Goal: Task Accomplishment & Management: Complete application form

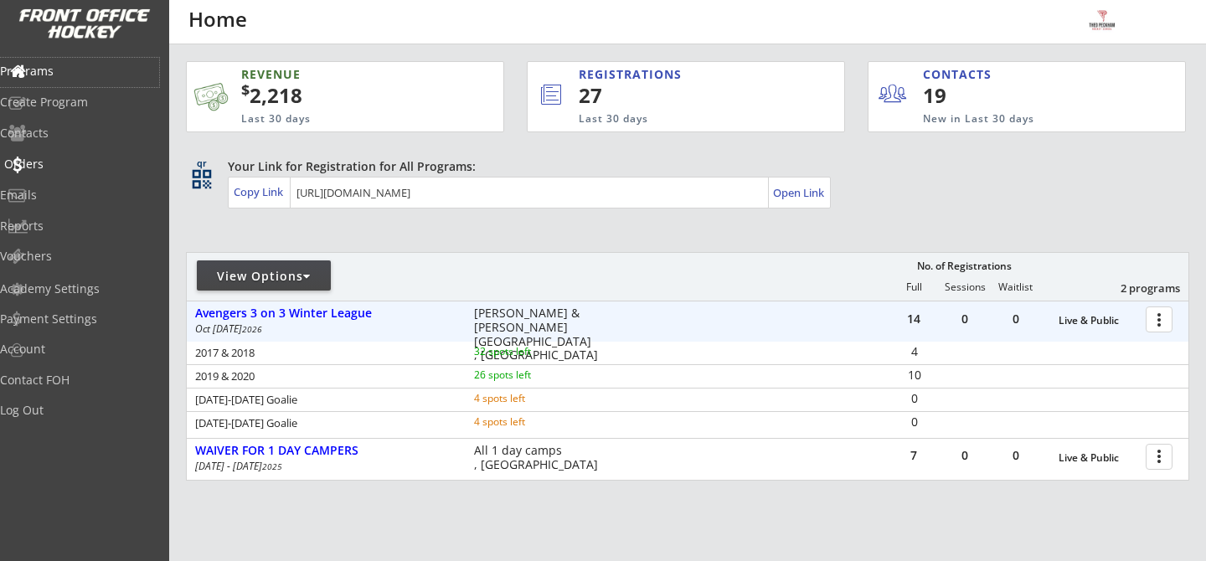
click at [65, 170] on div "Orders" at bounding box center [79, 164] width 151 height 12
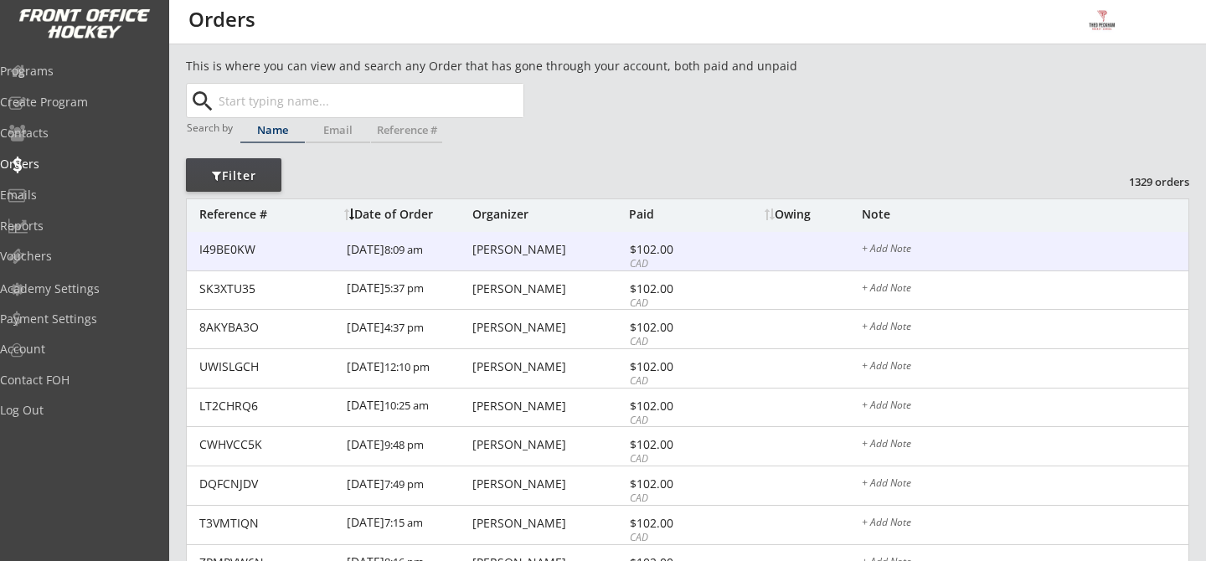
click at [512, 260] on div "I49BE0KW 9/02/25 8:09 am Matt Stevenson $102.00 CAD + Add Note" at bounding box center [687, 251] width 1001 height 39
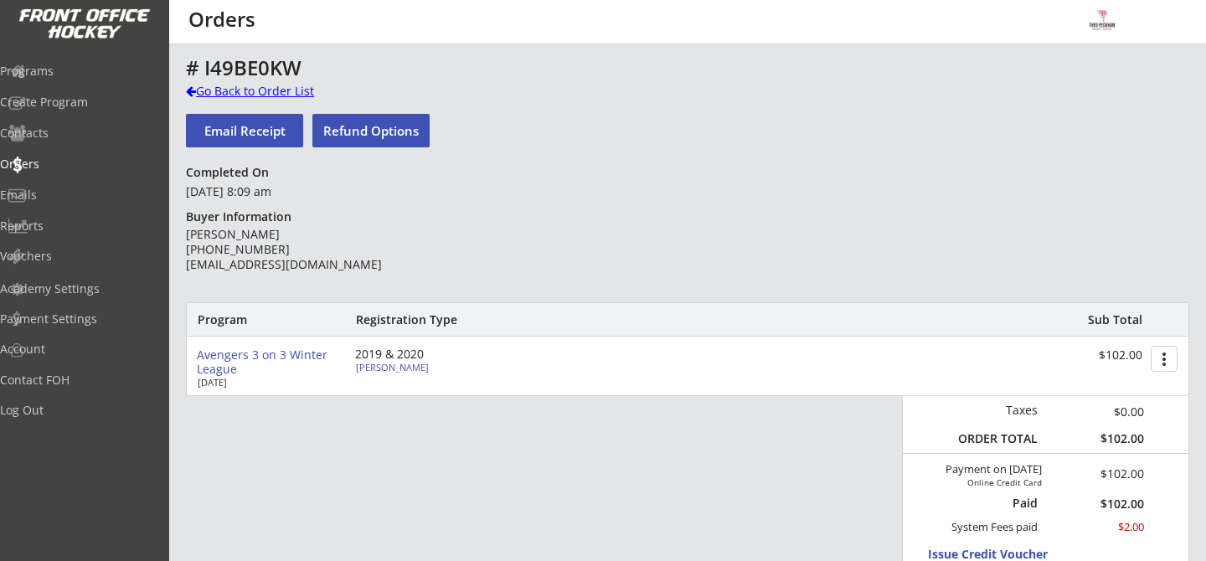
click at [242, 100] on div "Go Back to Order List" at bounding box center [272, 93] width 172 height 20
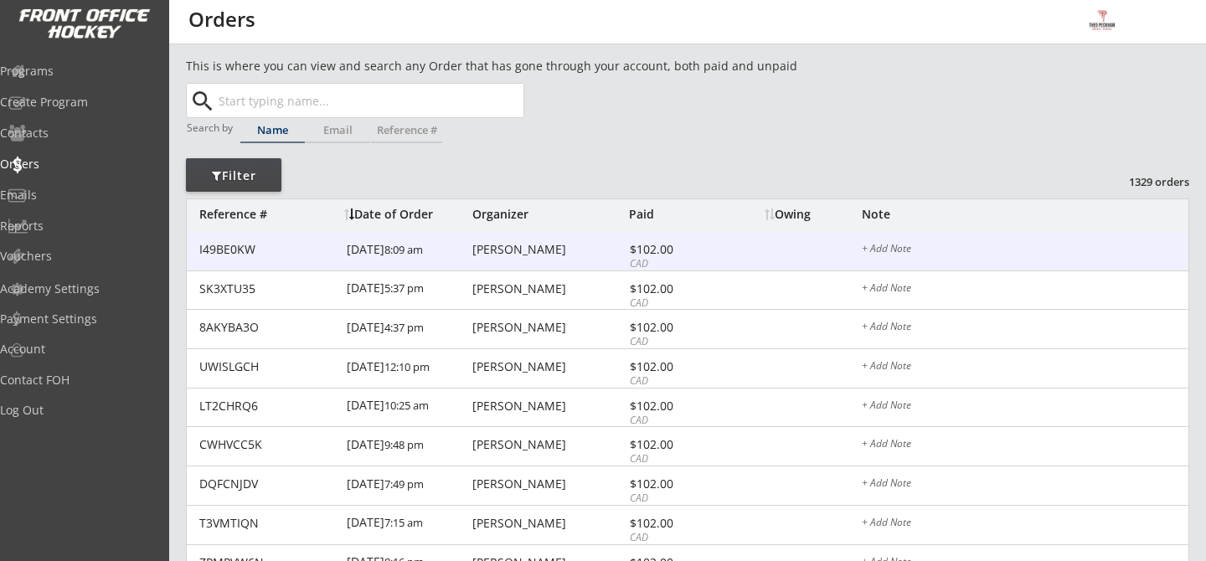
click at [495, 248] on div "Matt Stevenson" at bounding box center [548, 250] width 152 height 12
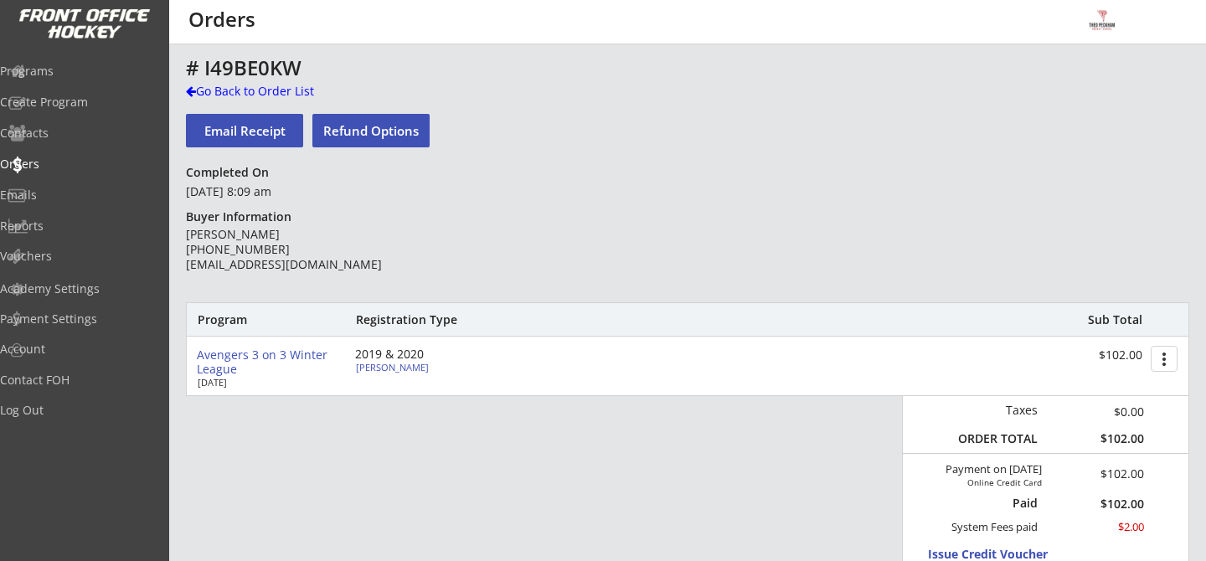
click at [409, 366] on div "Hunter Stevenson" at bounding box center [449, 367] width 187 height 9
select select ""Forward""
select select ""Local League ""
select select ""Youth small""
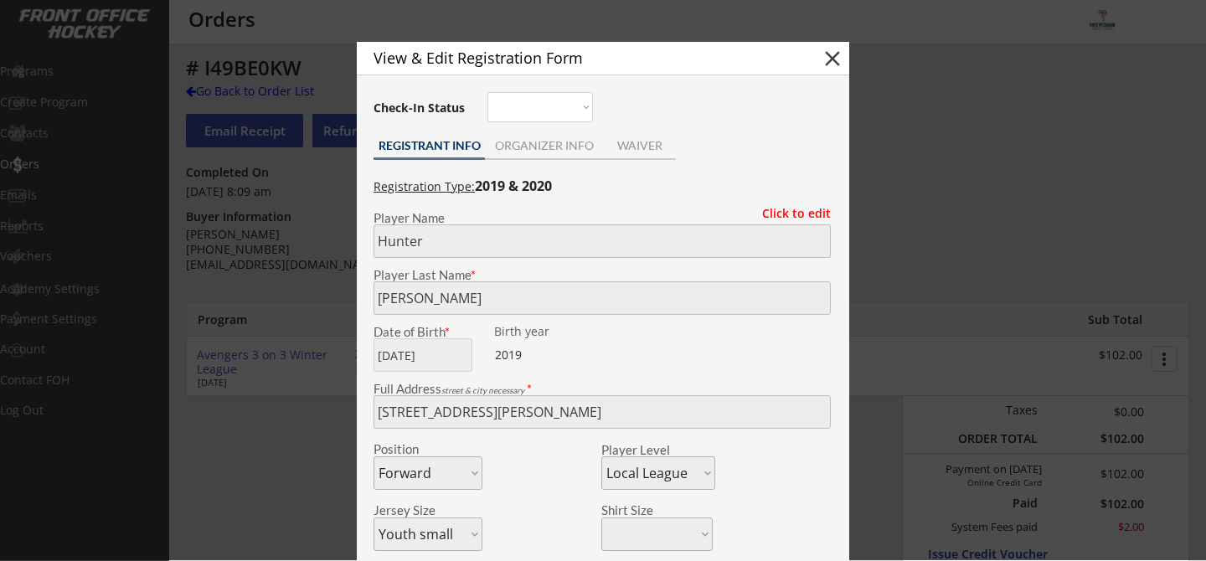
type input "5"
click at [828, 59] on button "close" at bounding box center [832, 58] width 25 height 25
select select ""PLACEHOLDER_1427118222253""
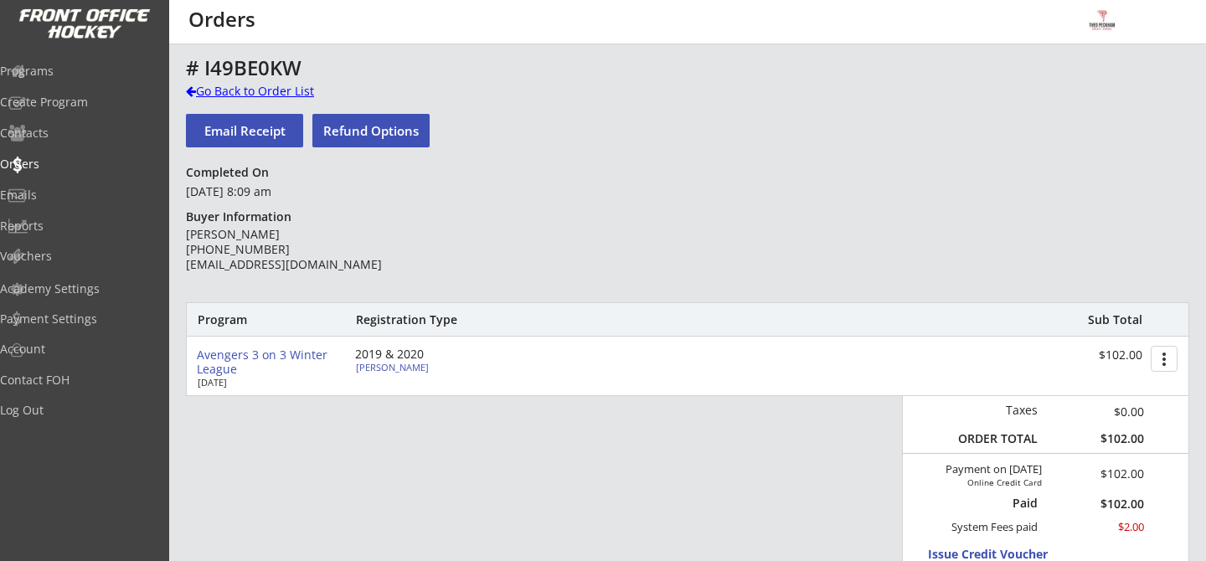
click at [237, 89] on div "Go Back to Order List" at bounding box center [272, 91] width 172 height 17
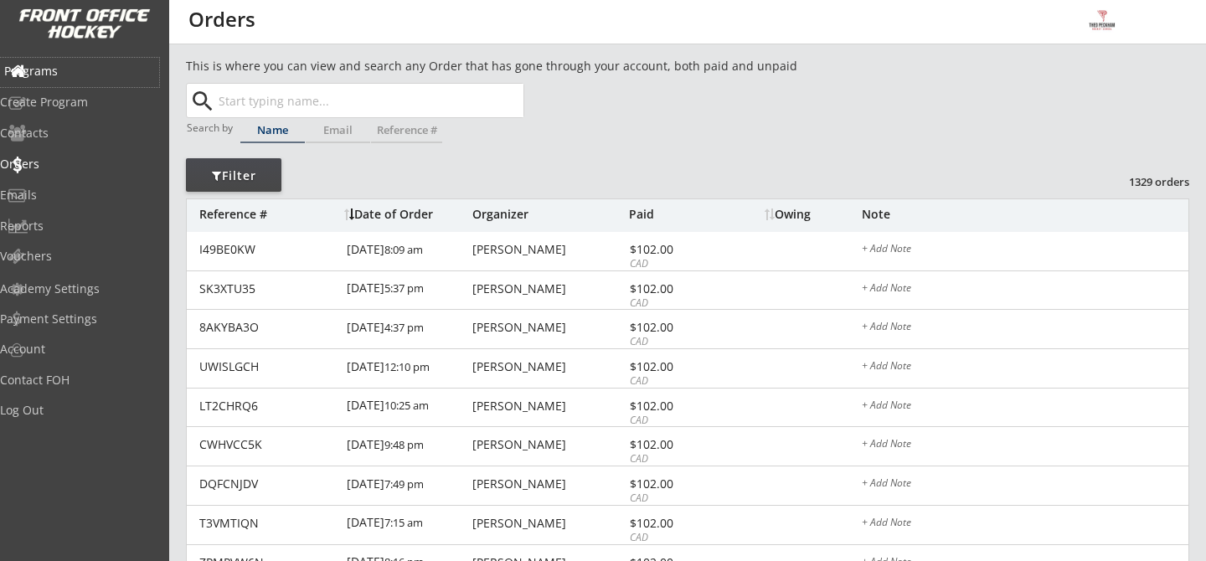
click at [80, 67] on div "Programs" at bounding box center [79, 71] width 151 height 12
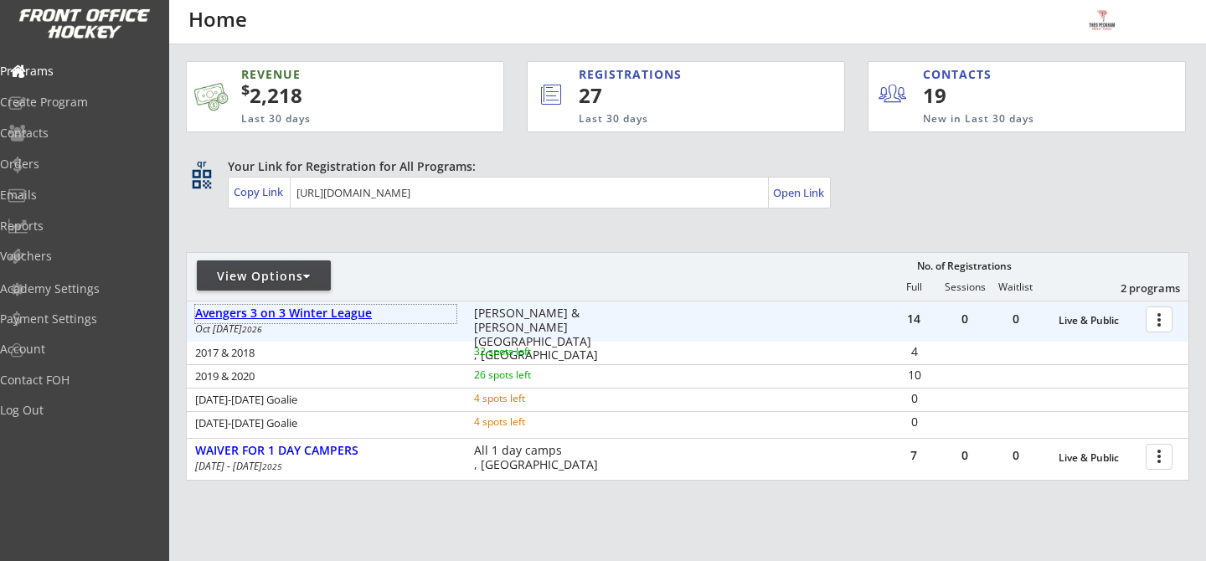
click at [306, 315] on div "Avengers 3 on 3 Winter League" at bounding box center [325, 313] width 261 height 14
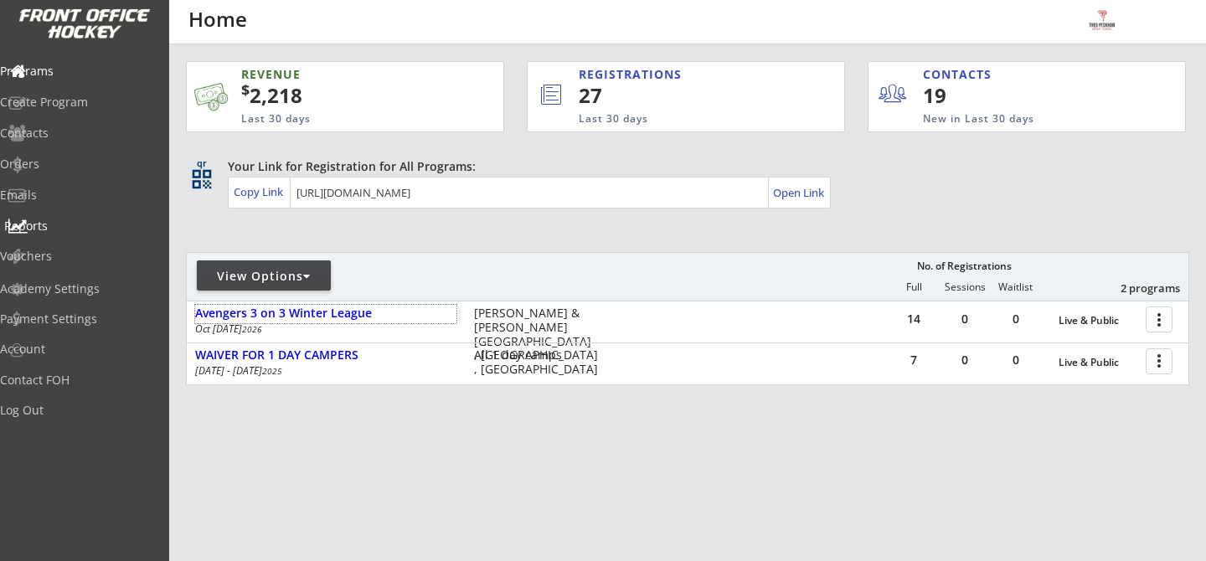
click at [72, 230] on div "Reports" at bounding box center [79, 226] width 151 height 12
